Goal: Task Accomplishment & Management: Manage account settings

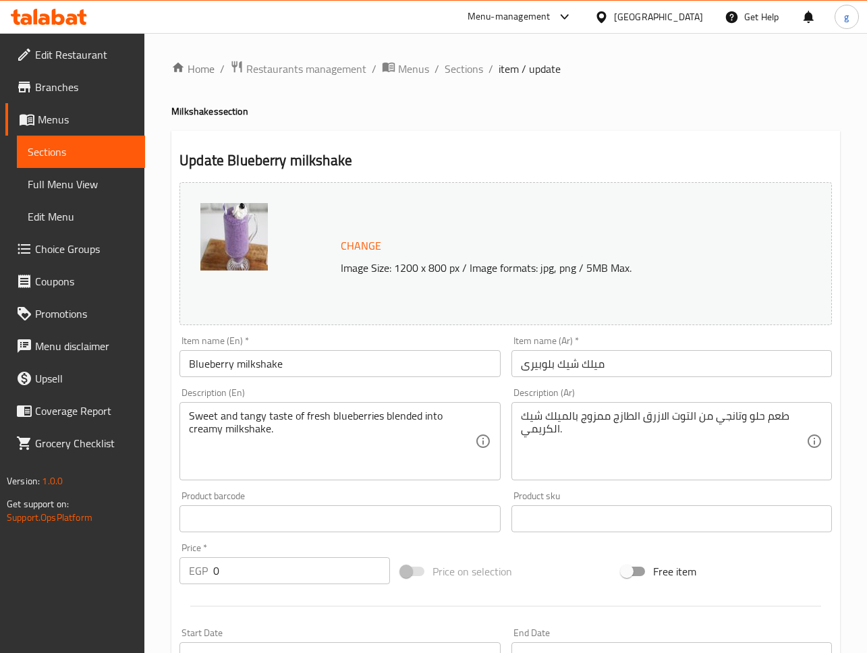
click at [310, 67] on span "Restaurants management" at bounding box center [306, 69] width 120 height 16
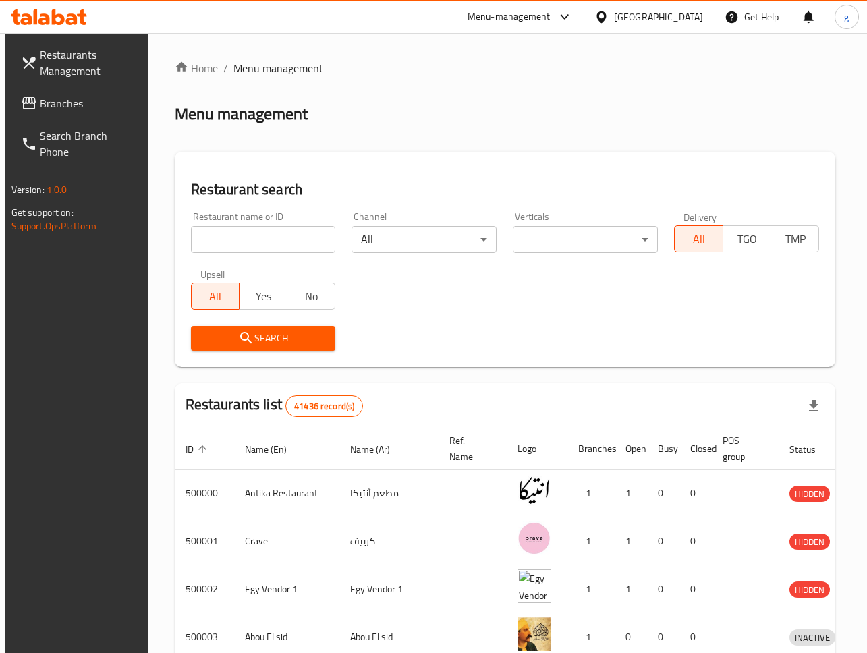
click at [76, 109] on div "Restaurants Management Branches Search Branch Phone Version: 1.0.0 Get support …" at bounding box center [434, 494] width 858 height 923
click at [71, 107] on span "Branches" at bounding box center [89, 103] width 99 height 16
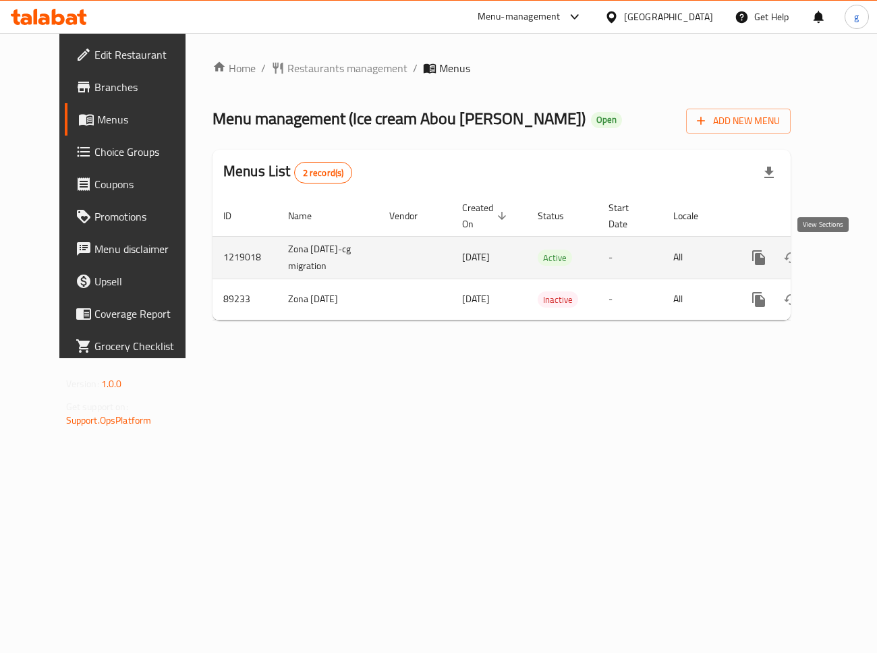
click at [840, 266] on link "enhanced table" at bounding box center [856, 257] width 32 height 32
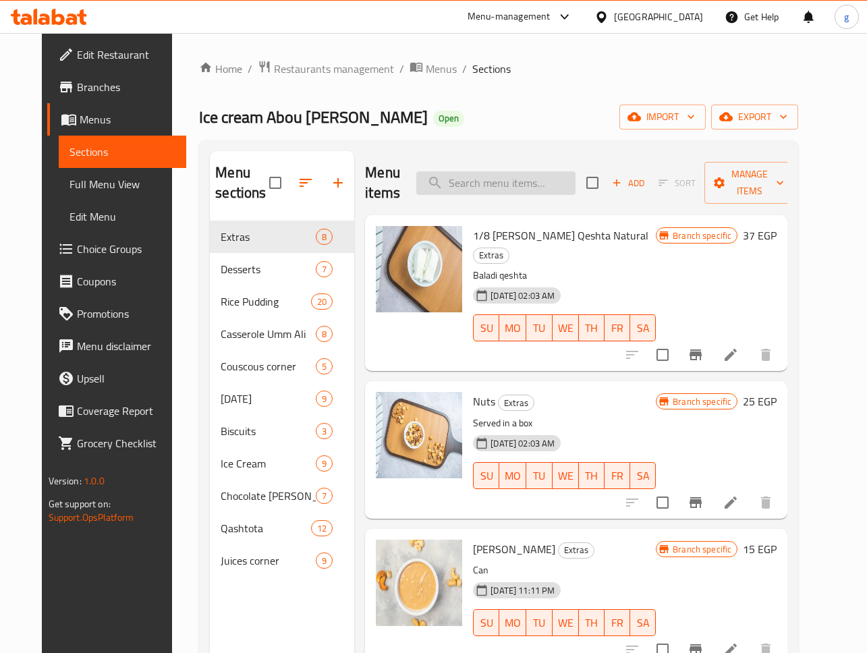
click at [526, 182] on input "search" at bounding box center [495, 183] width 159 height 24
paste input "Your Choice Of Sauce:"
type input "Your Choice Of Sauce:"
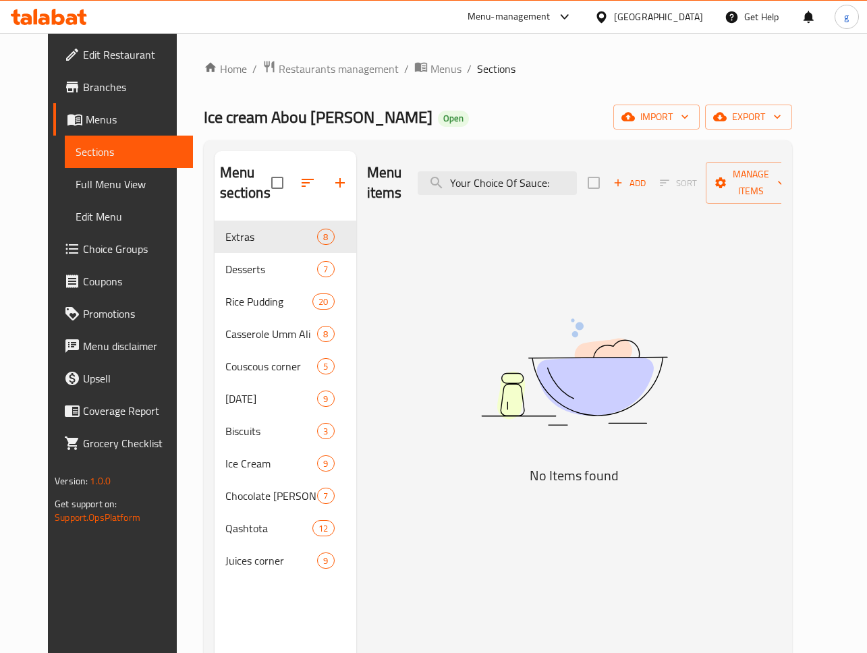
drag, startPoint x: 577, startPoint y: 186, endPoint x: 382, endPoint y: 188, distance: 194.9
click at [382, 188] on div "Menu items Your Choice Of Sauce: Add Sort Manage items" at bounding box center [574, 183] width 414 height 64
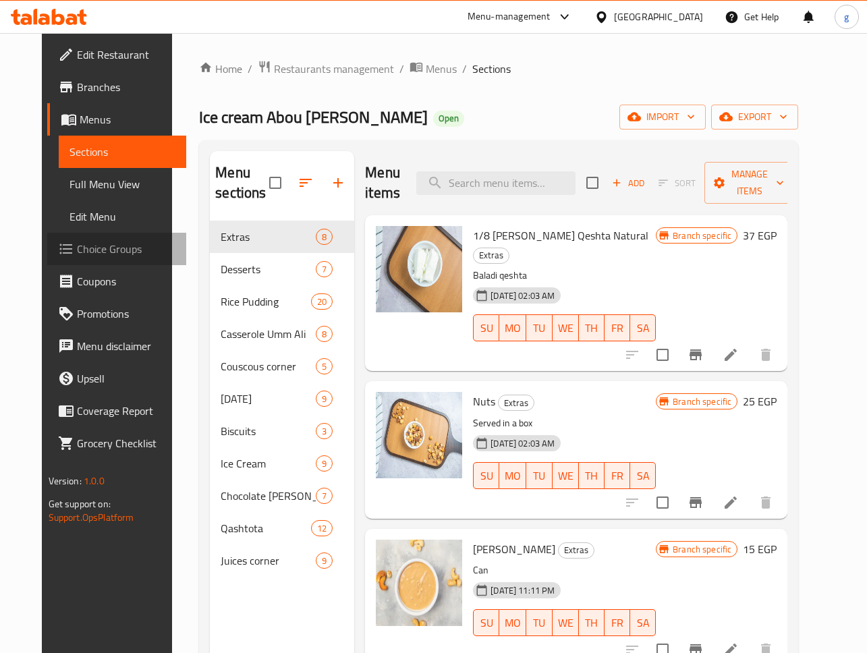
click at [77, 255] on span "Choice Groups" at bounding box center [126, 249] width 99 height 16
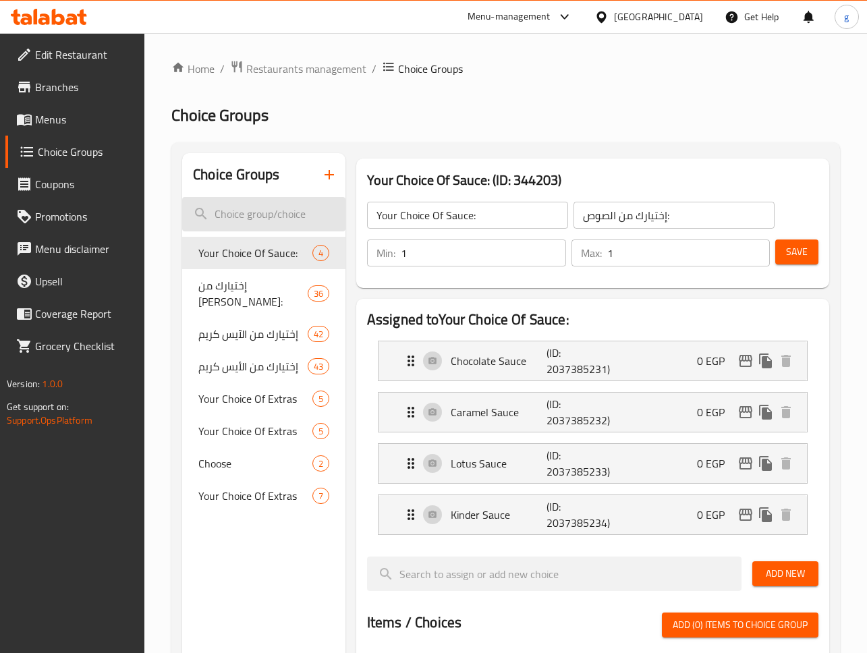
click at [230, 205] on input "search" at bounding box center [263, 214] width 163 height 34
paste input "Your Choice Of Sauce:"
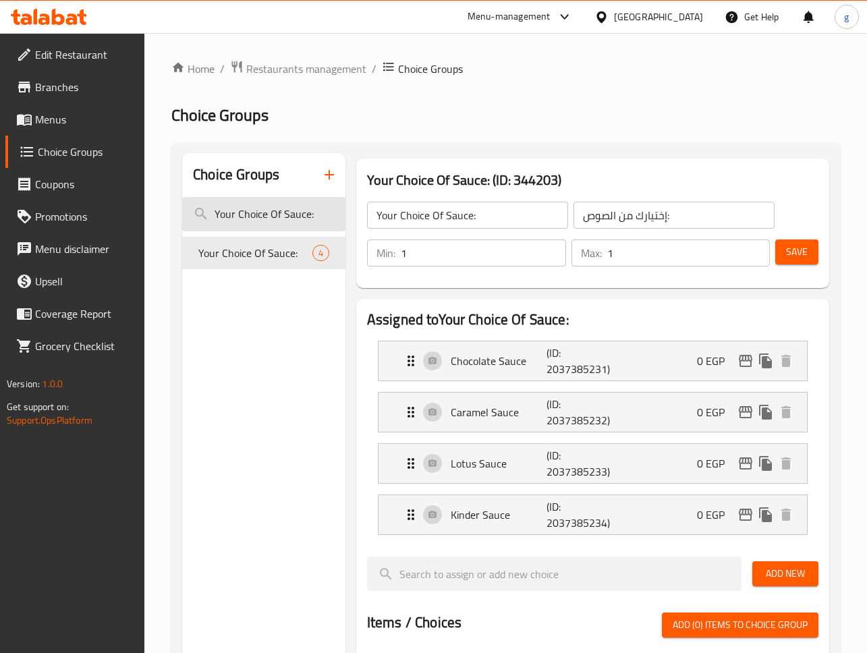
type input "Your Choice Of Sauce:"
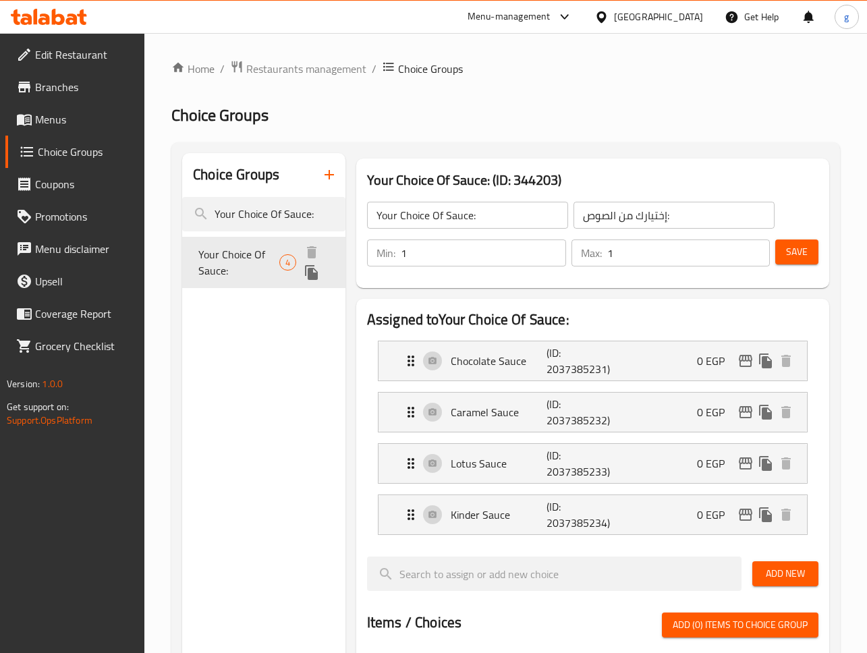
click at [250, 256] on span "Your Choice Of Sauce:" at bounding box center [238, 262] width 81 height 32
click at [260, 266] on span "Your Choice Of Sauce:" at bounding box center [238, 262] width 81 height 32
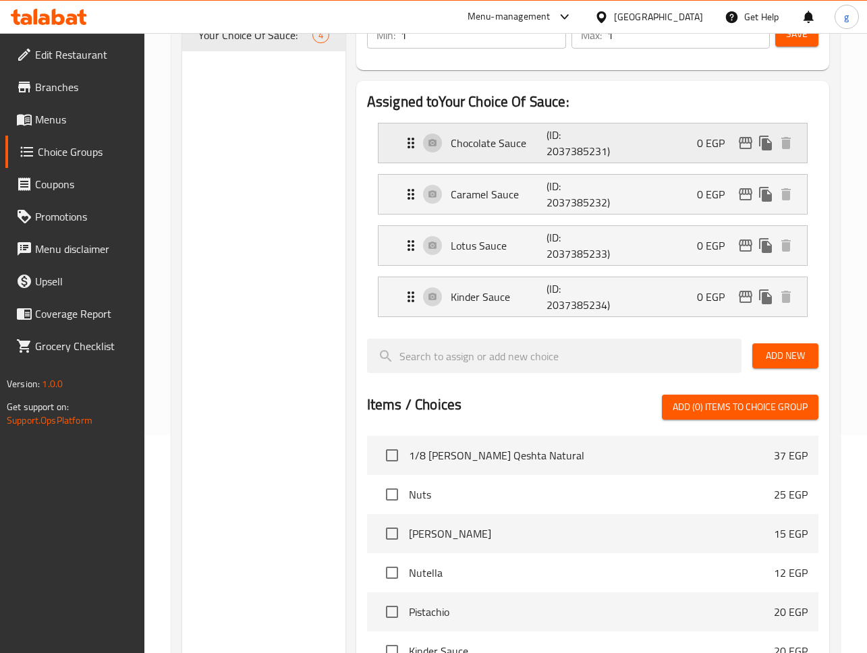
scroll to position [202, 0]
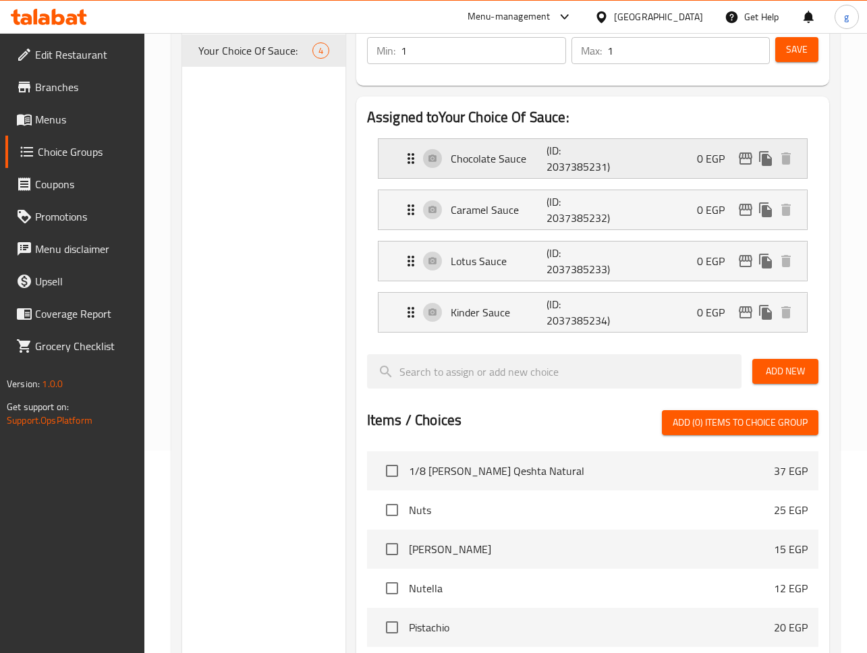
click at [517, 159] on p "Chocolate Sauce" at bounding box center [499, 158] width 96 height 16
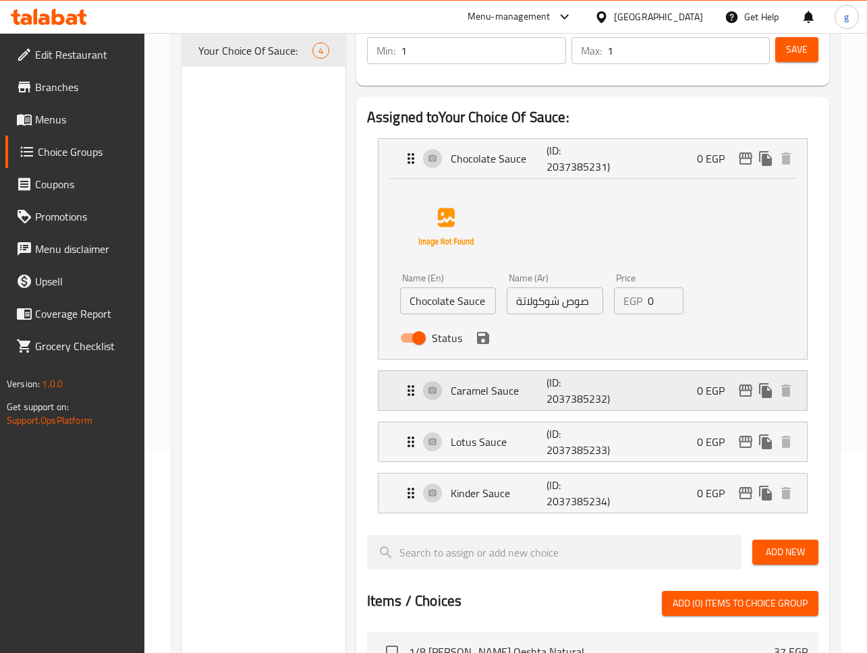
click at [560, 393] on p "(ID: 2037385232)" at bounding box center [578, 390] width 64 height 32
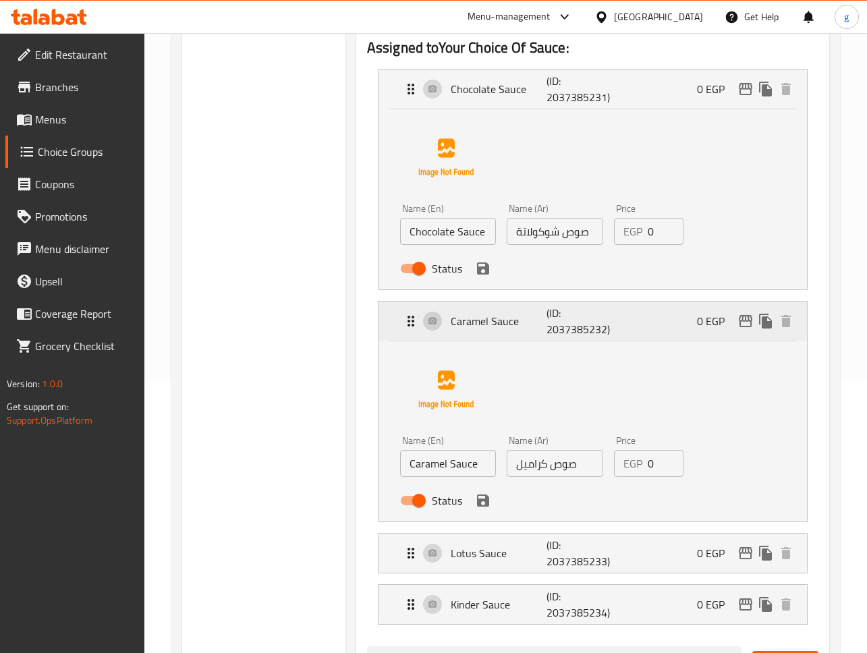
scroll to position [472, 0]
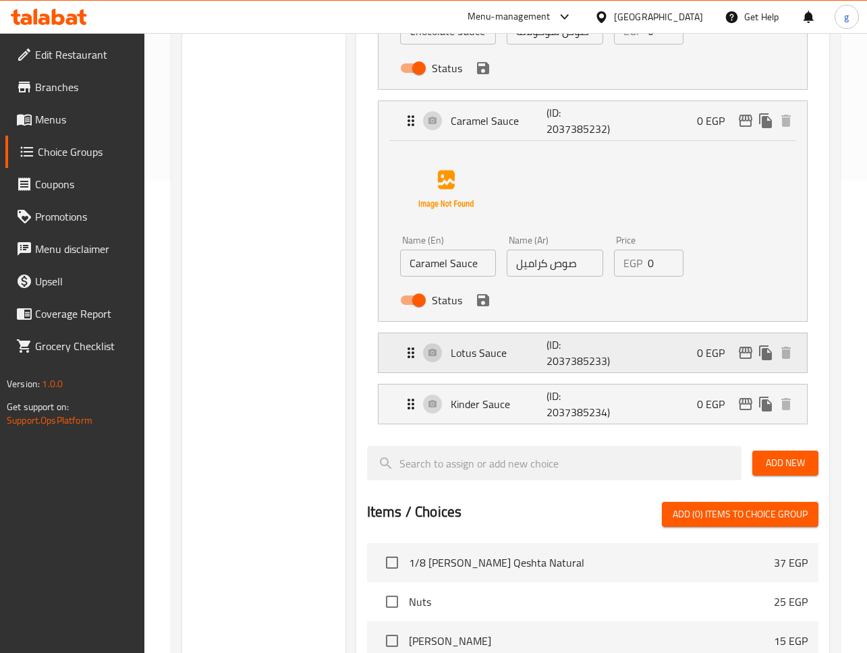
click at [564, 366] on p "(ID: 2037385233)" at bounding box center [578, 353] width 64 height 32
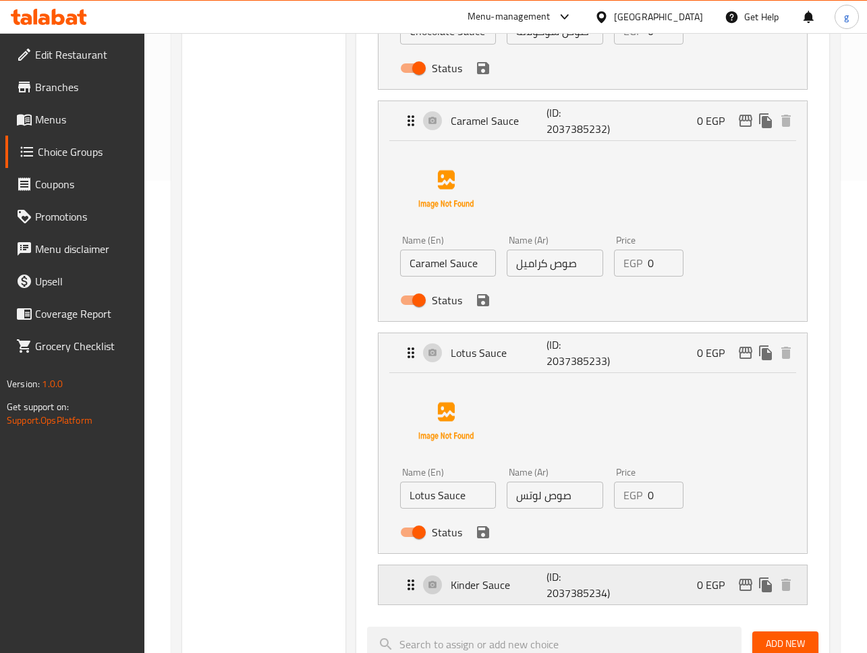
click at [581, 597] on p "(ID: 2037385234)" at bounding box center [578, 585] width 64 height 32
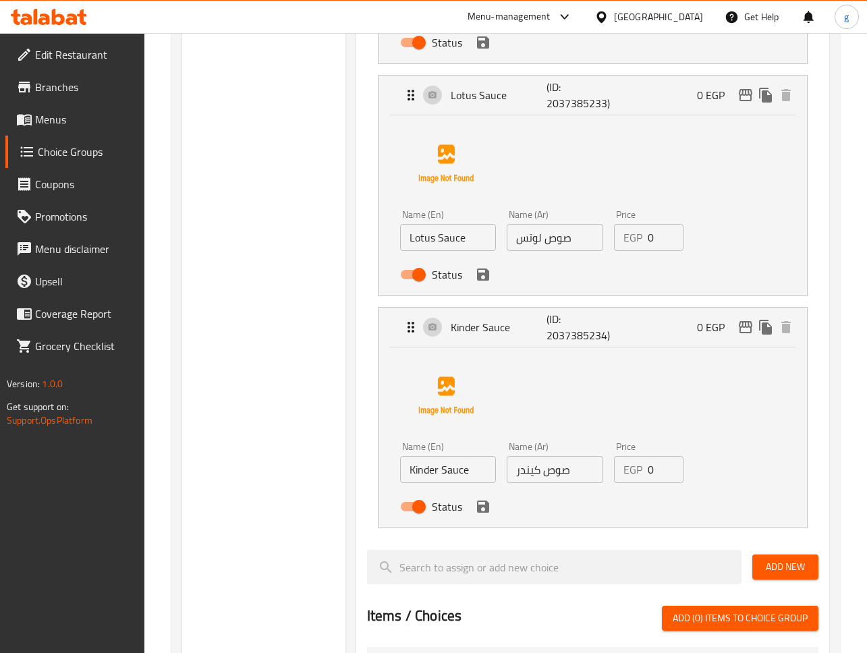
scroll to position [742, 0]
